Goal: Obtain resource: Download file/media

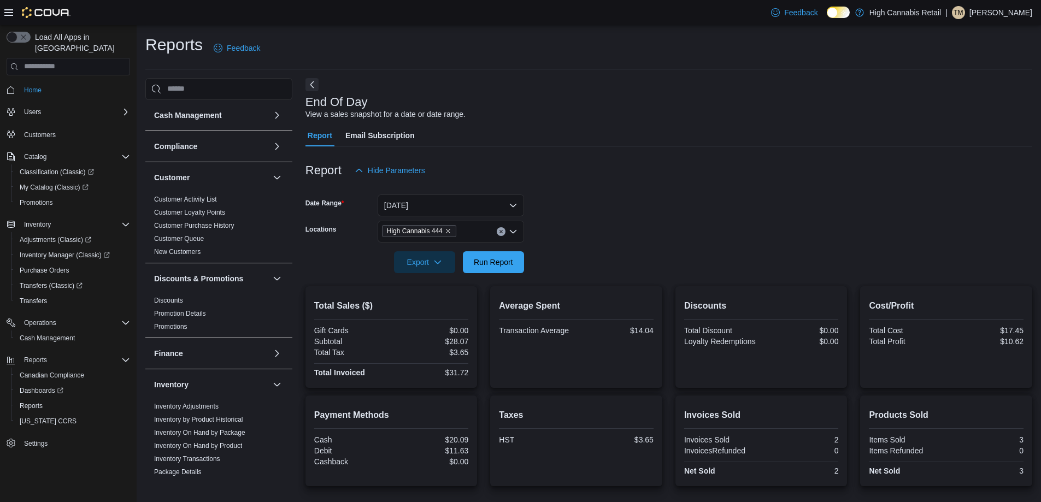
scroll to position [75, 0]
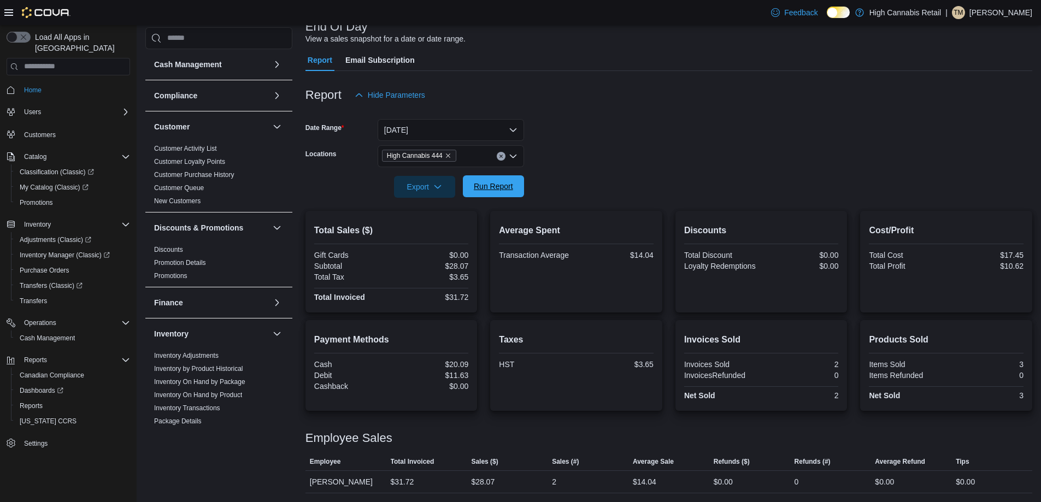
click at [506, 188] on span "Run Report" at bounding box center [493, 186] width 39 height 11
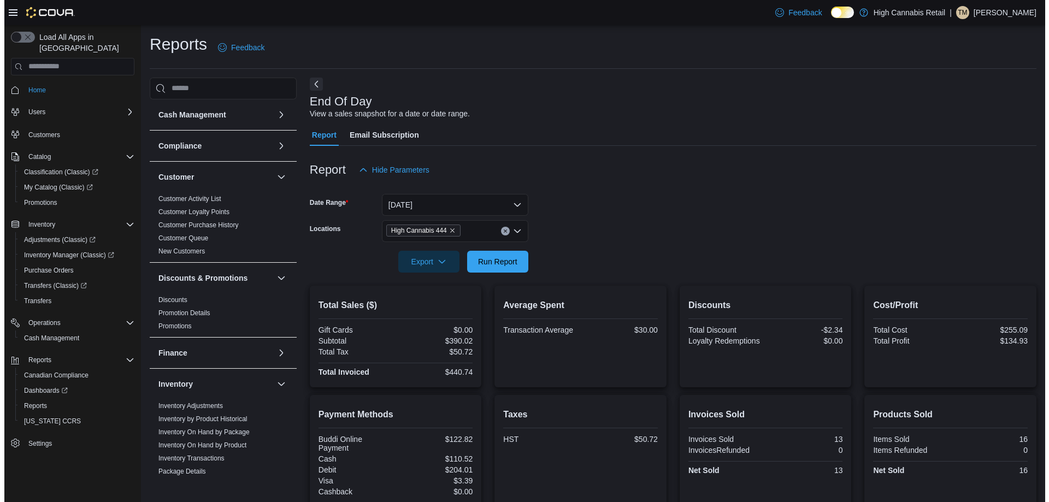
scroll to position [0, 0]
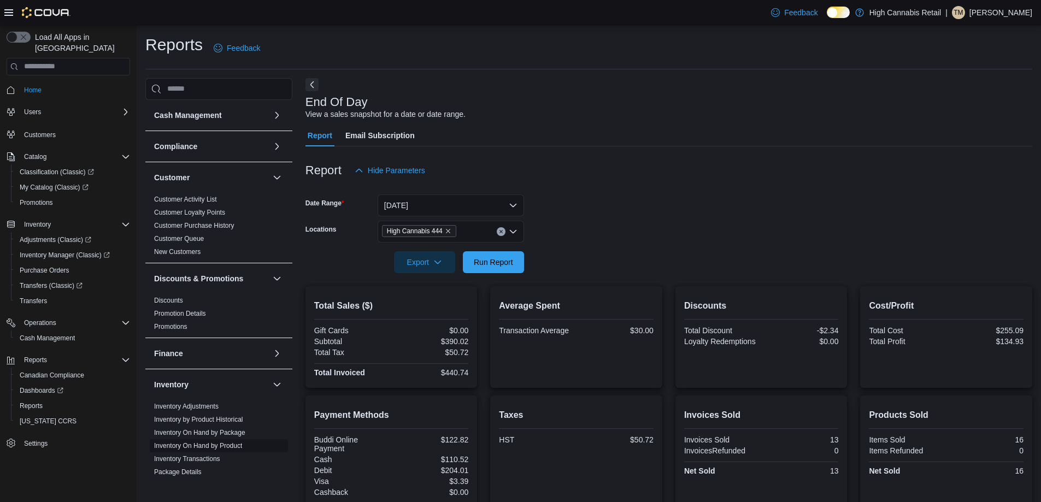
click at [229, 445] on link "Inventory On Hand by Product" at bounding box center [198, 446] width 88 height 8
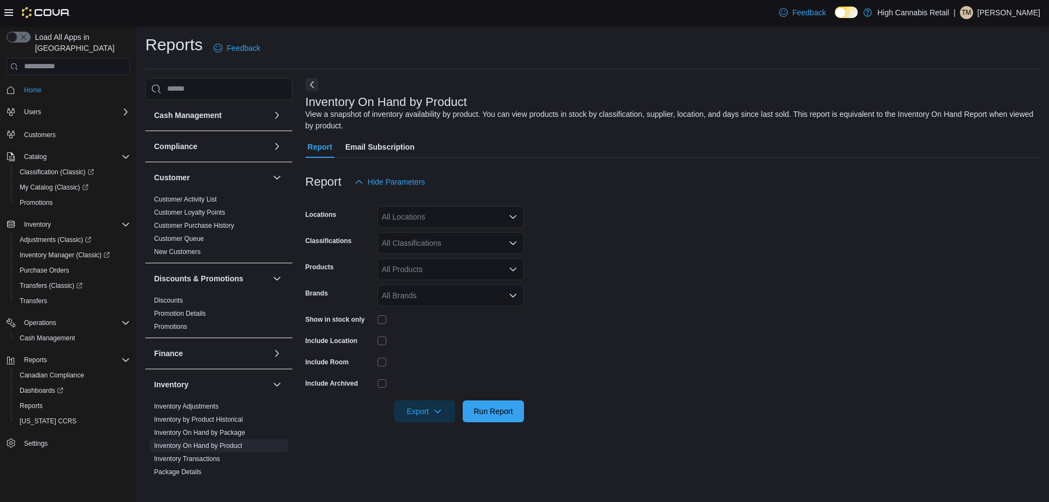
click at [451, 215] on div "All Locations" at bounding box center [451, 217] width 146 height 22
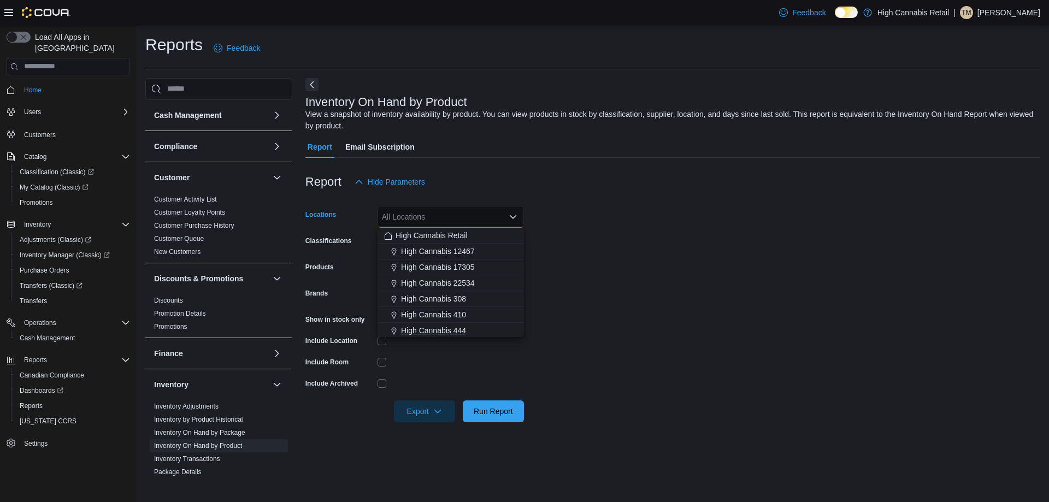
click at [464, 329] on span "High Cannabis 444" at bounding box center [433, 330] width 65 height 11
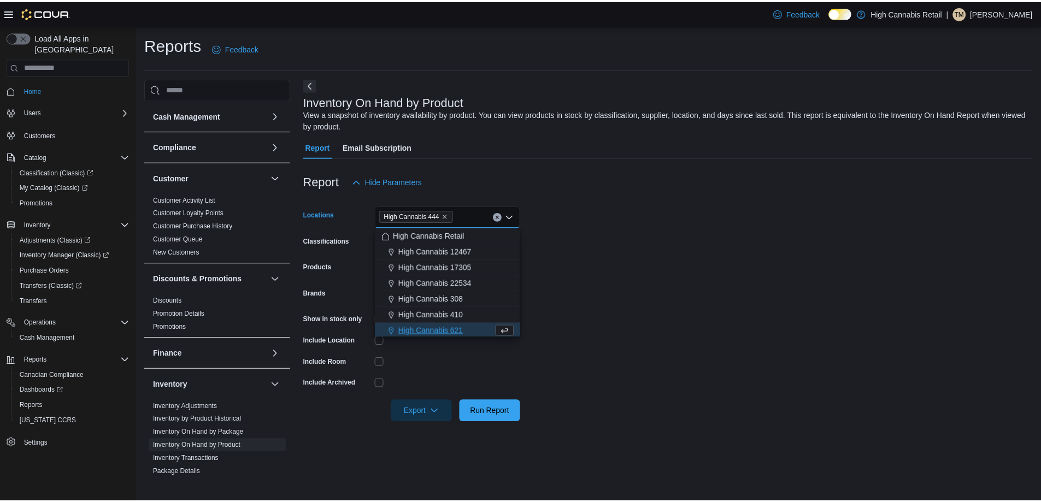
scroll to position [2, 0]
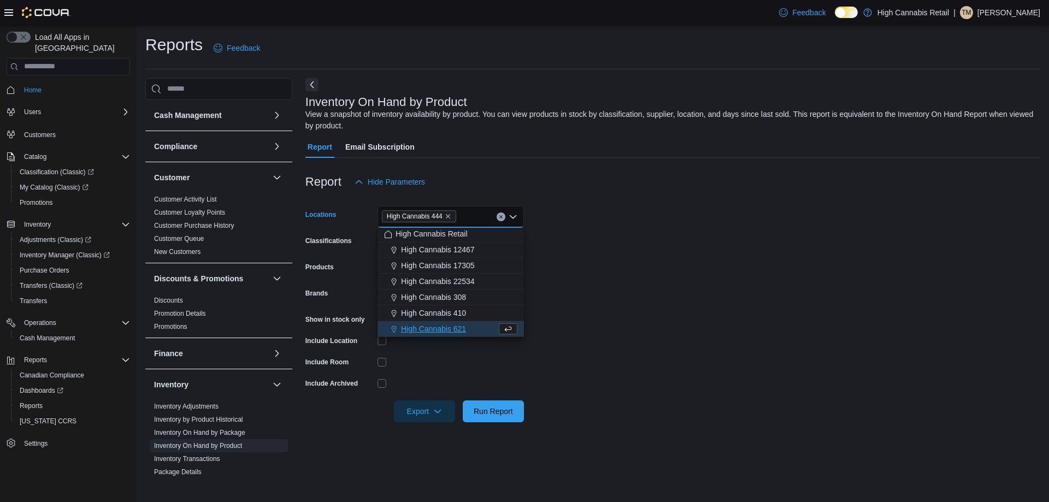
click at [626, 288] on form "Locations High Cannabis 444 Combo box. Selected. High Cannabis 444. Press Backs…" at bounding box center [672, 307] width 735 height 229
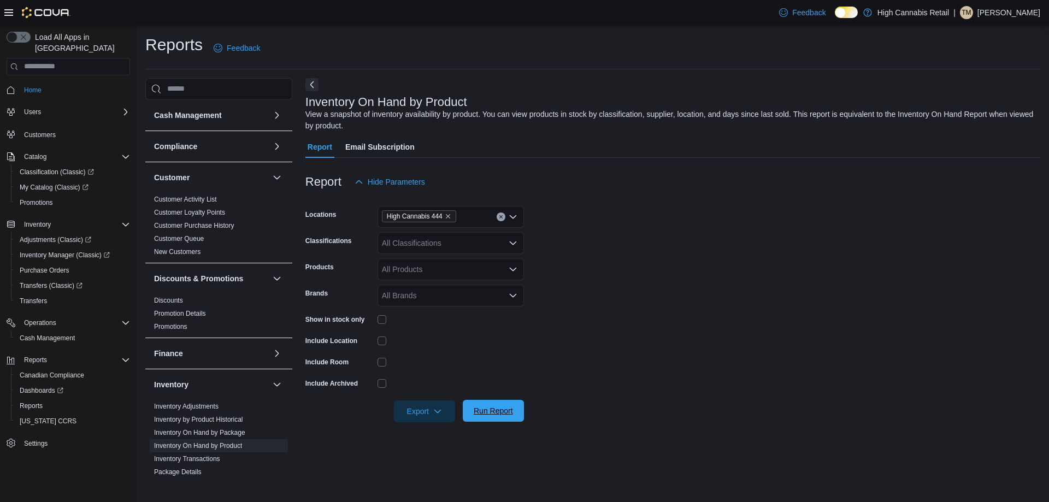
click at [490, 410] on span "Run Report" at bounding box center [493, 410] width 39 height 11
click at [455, 247] on div "All Classifications" at bounding box center [451, 243] width 146 height 22
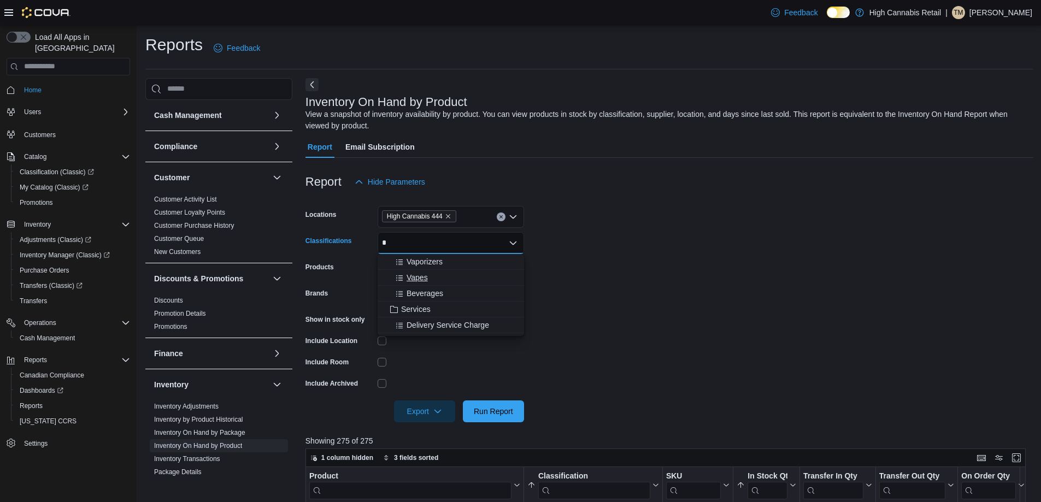
type input "*"
click at [426, 274] on span "Vapes" at bounding box center [416, 277] width 21 height 11
click at [587, 297] on form "Locations High Cannabis 444 Classifications Vapes Products All Products Brands …" at bounding box center [669, 307] width 728 height 229
click at [483, 408] on span "Run Report" at bounding box center [493, 410] width 39 height 11
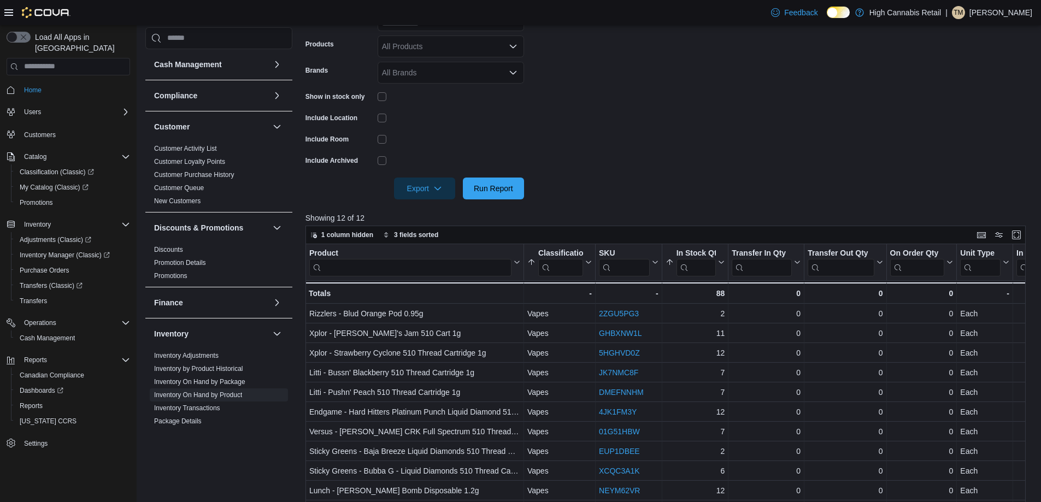
scroll to position [302, 0]
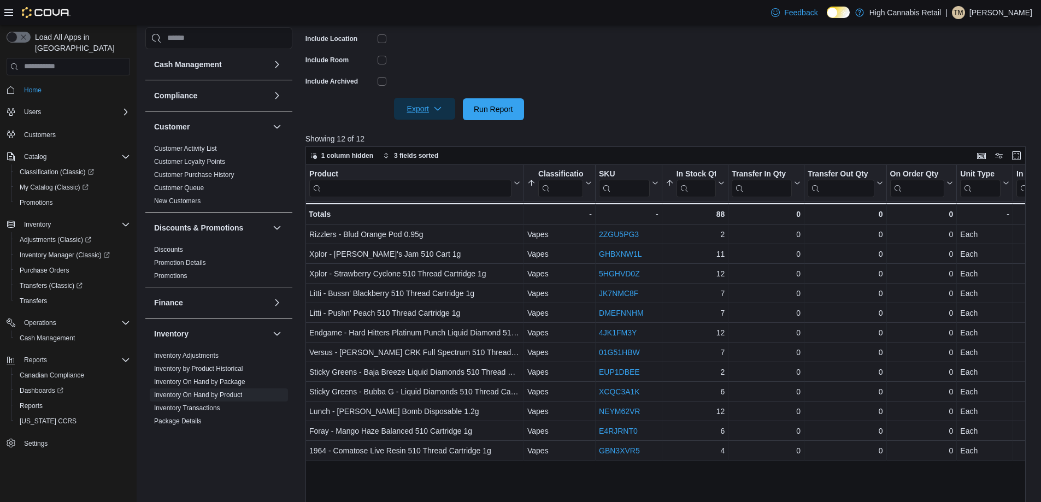
click at [419, 112] on span "Export" at bounding box center [424, 109] width 48 height 22
click at [438, 134] on span "Export to Excel" at bounding box center [426, 131] width 49 height 9
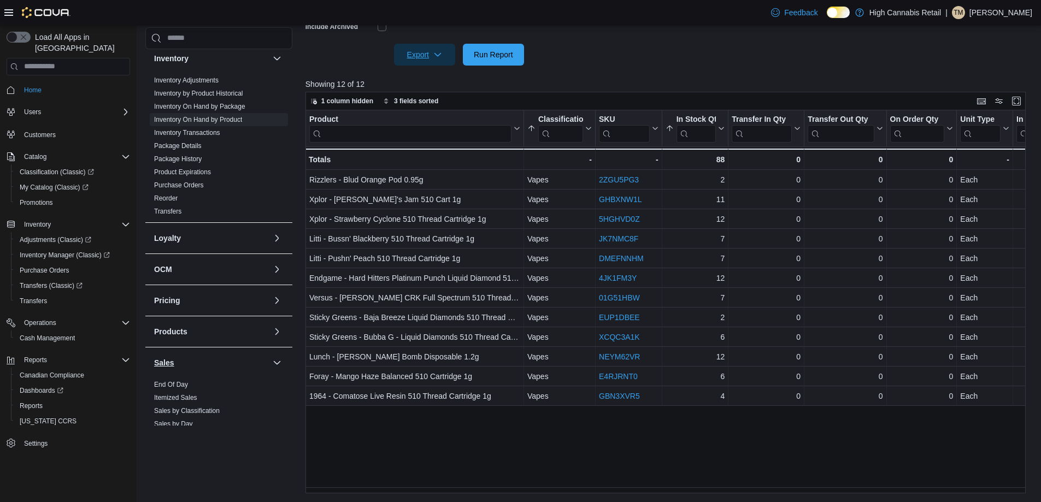
scroll to position [458, 0]
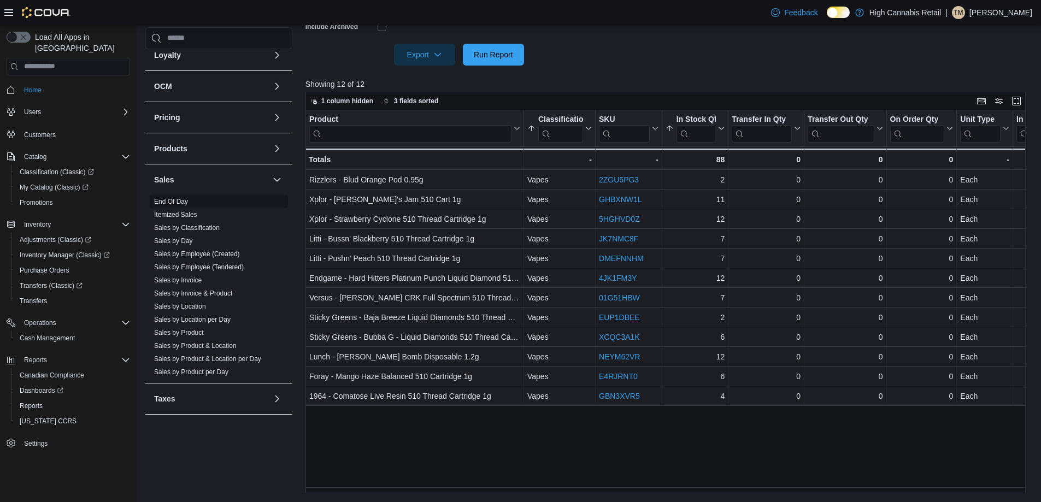
click at [173, 198] on link "End Of Day" at bounding box center [171, 202] width 34 height 8
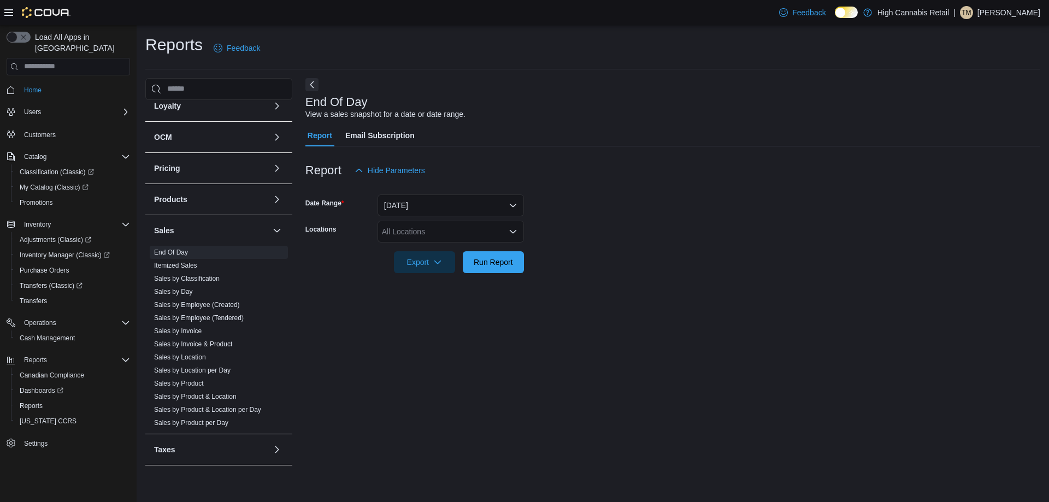
click at [464, 232] on div "All Locations" at bounding box center [451, 232] width 146 height 22
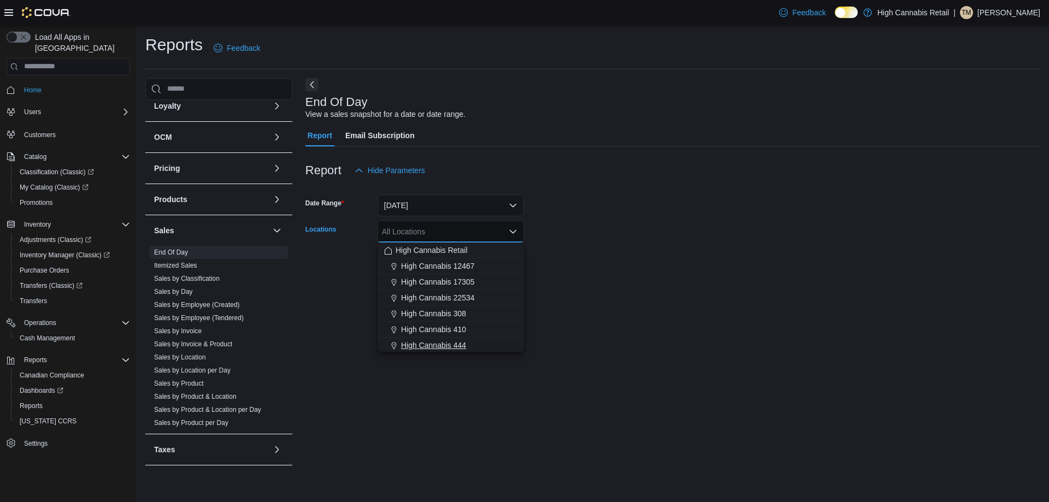
click at [487, 340] on div "High Cannabis 444" at bounding box center [450, 345] width 133 height 11
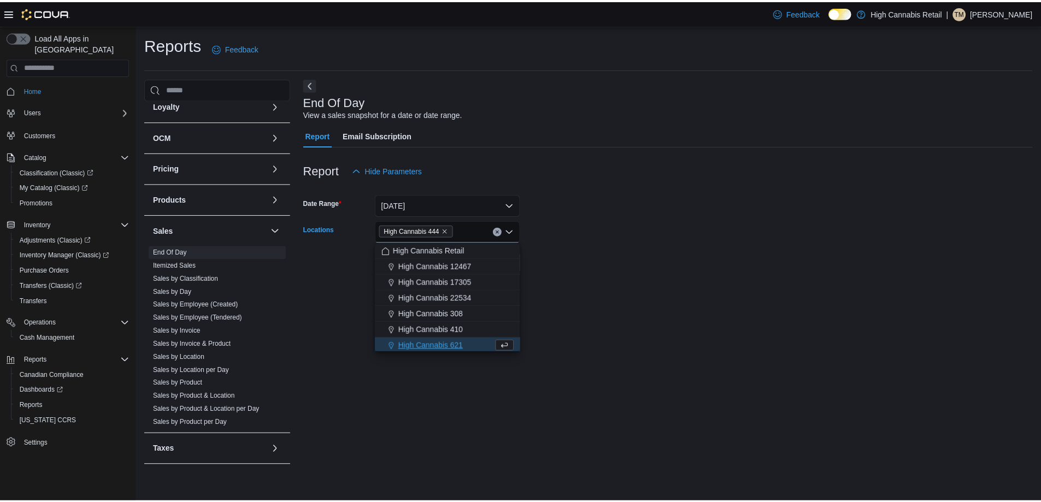
scroll to position [2, 0]
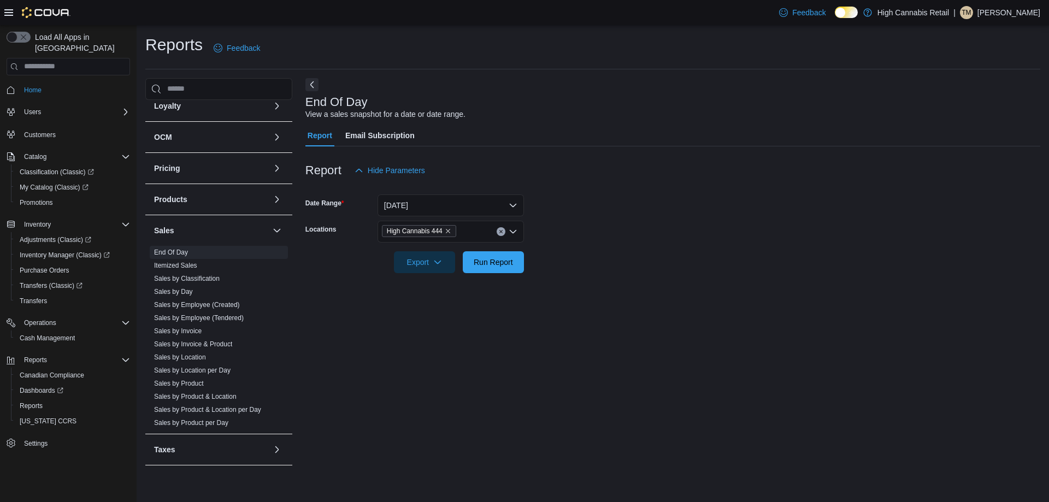
click at [649, 272] on form "Date Range [DATE] Locations High Cannabis 444 Export Run Report" at bounding box center [672, 227] width 735 height 92
click at [460, 261] on div "Export" at bounding box center [427, 262] width 67 height 22
click at [514, 252] on span "Run Report" at bounding box center [493, 262] width 48 height 22
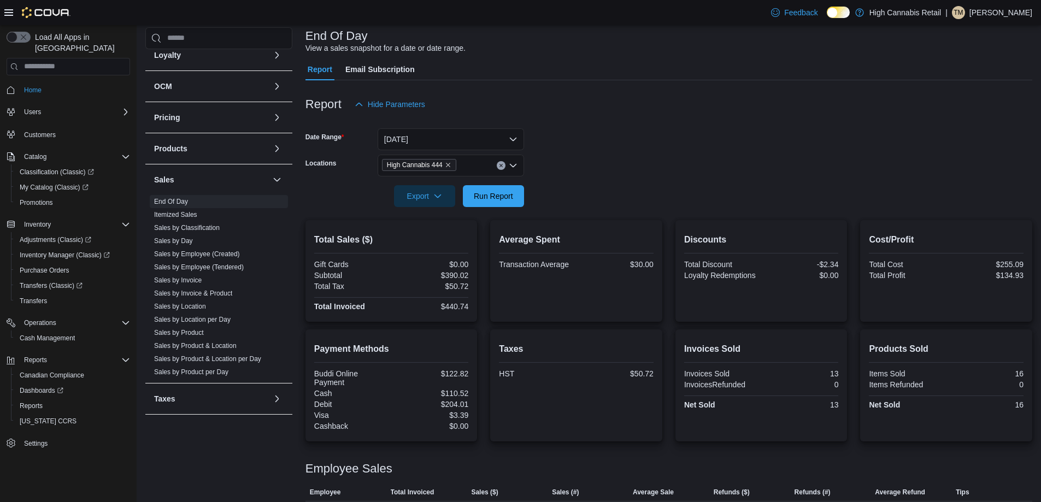
scroll to position [97, 0]
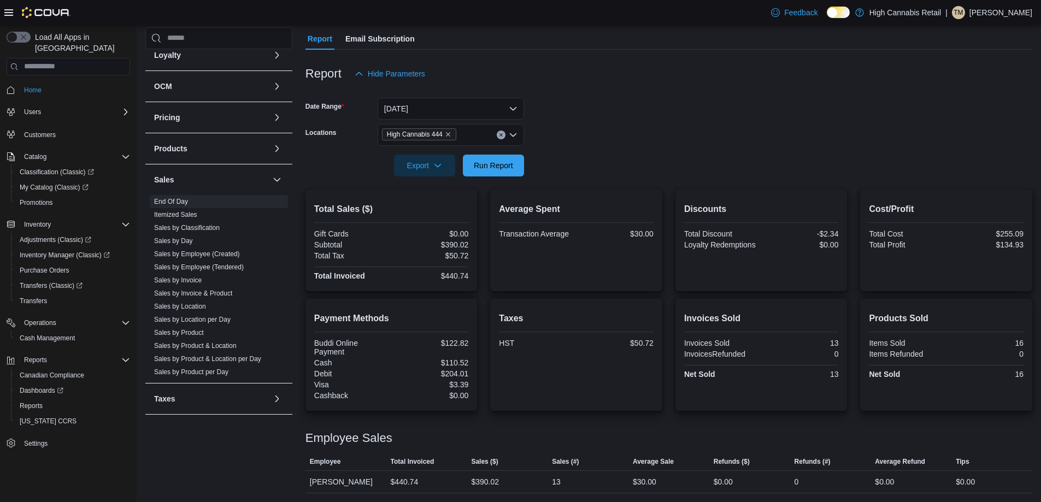
drag, startPoint x: 0, startPoint y: 44, endPoint x: 708, endPoint y: 167, distance: 718.7
click at [708, 167] on form "Date Range [DATE] Locations High Cannabis 444 Export Run Report" at bounding box center [668, 131] width 727 height 92
click at [509, 158] on span "Run Report" at bounding box center [493, 165] width 48 height 22
